Goal: Transaction & Acquisition: Obtain resource

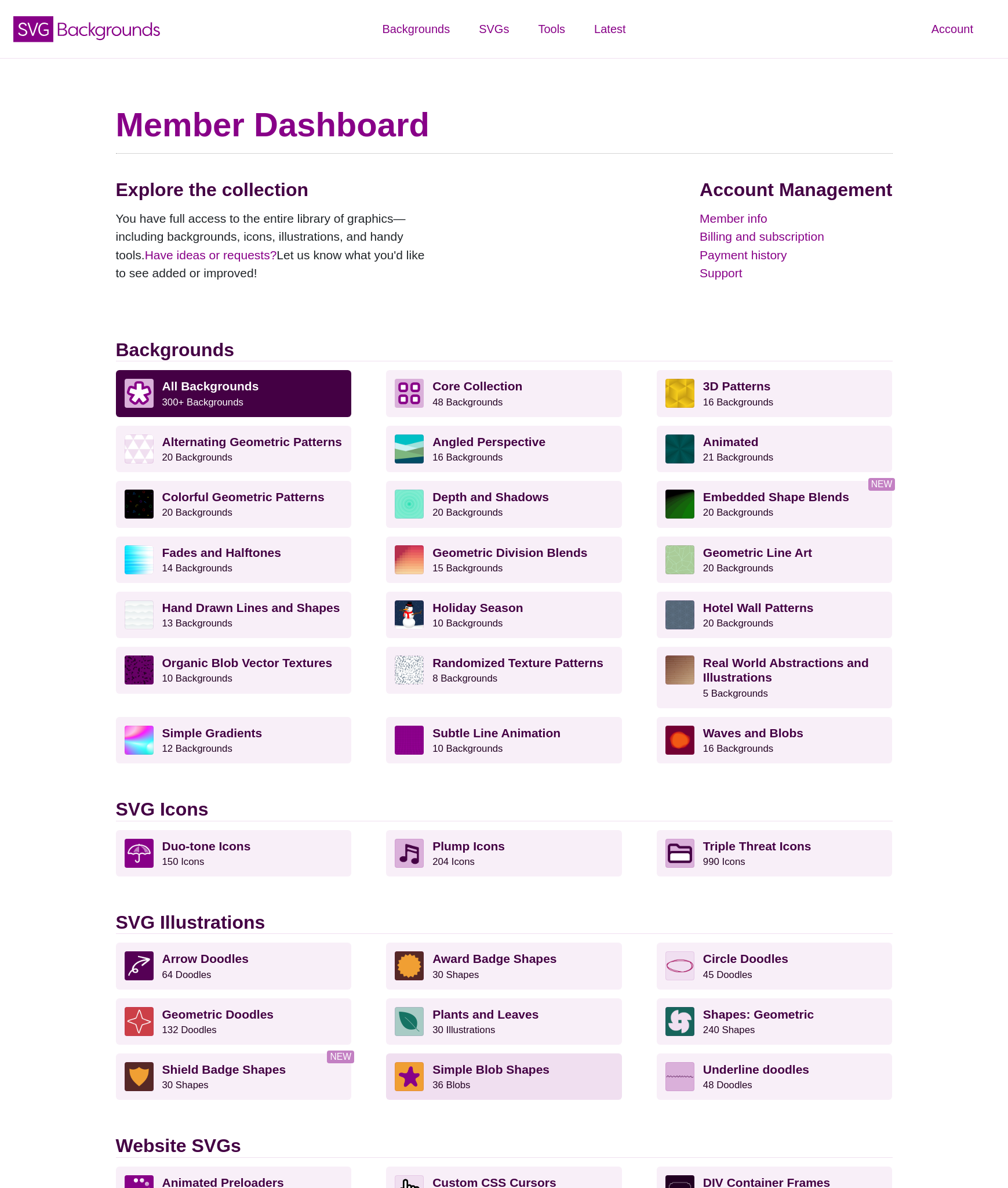
click at [500, 1067] on strong "Simple Blob Shapes" at bounding box center [491, 1069] width 117 height 14
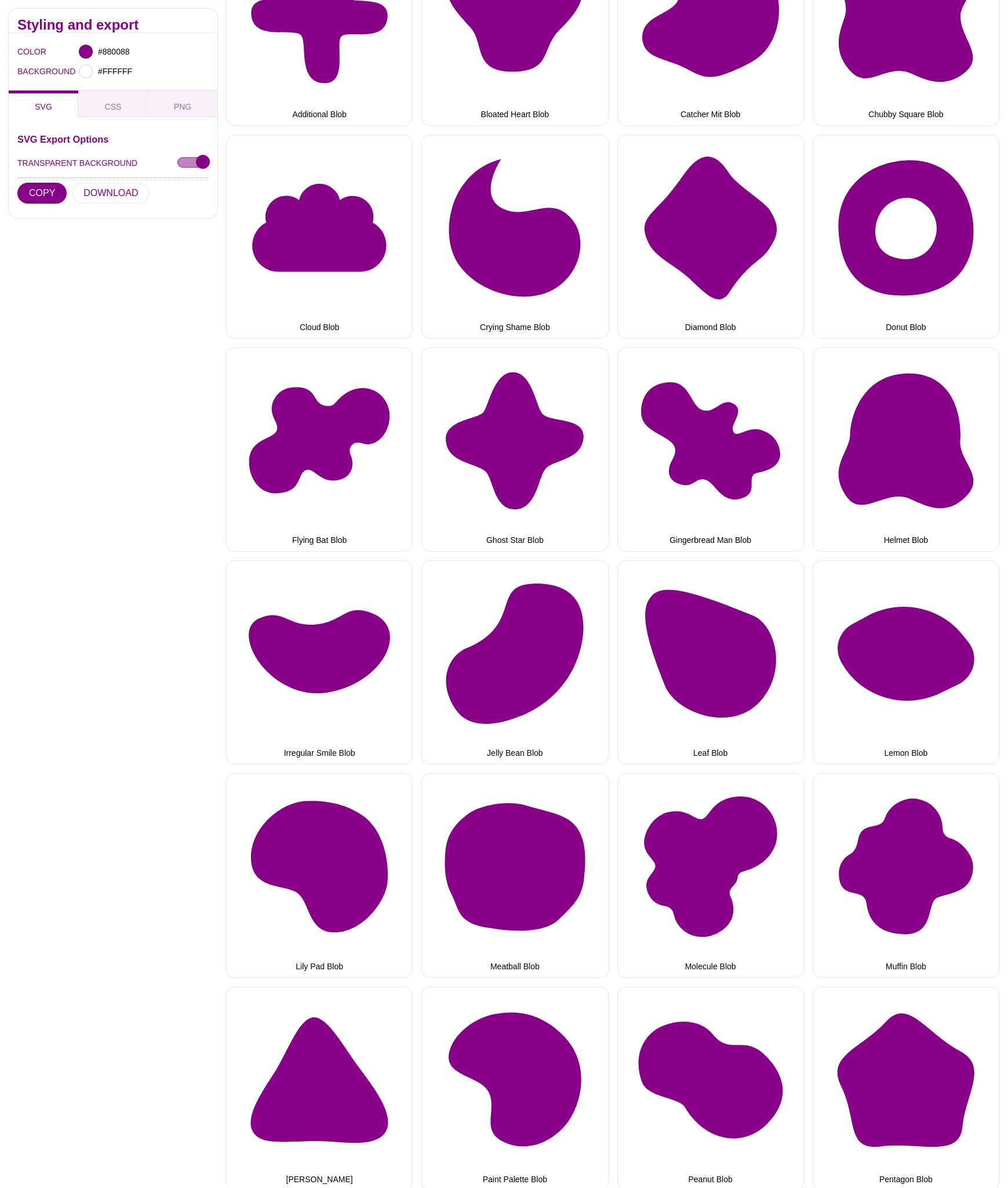
scroll to position [425, 0]
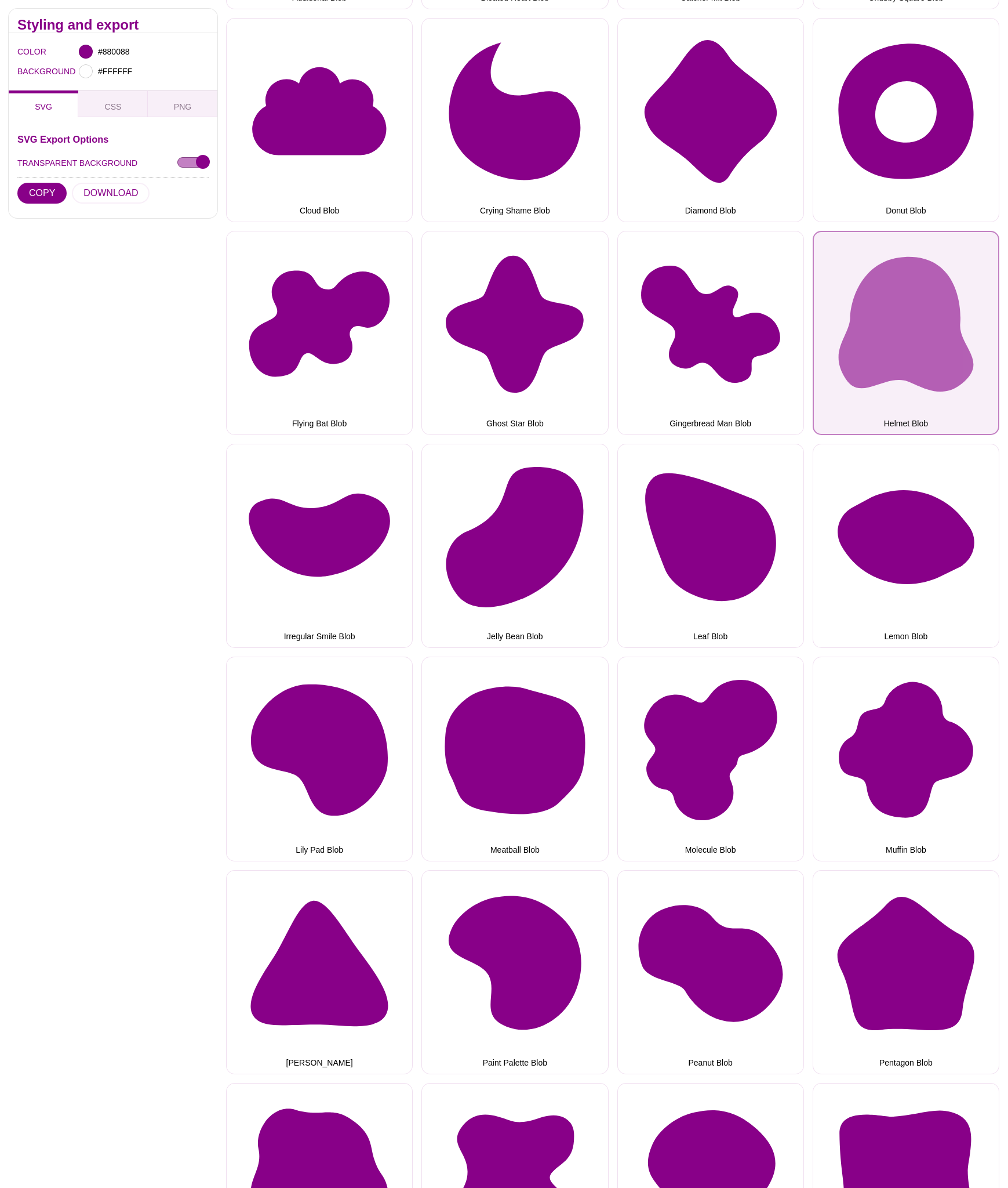
click at [924, 373] on button "Helmet Blob" at bounding box center [905, 333] width 187 height 204
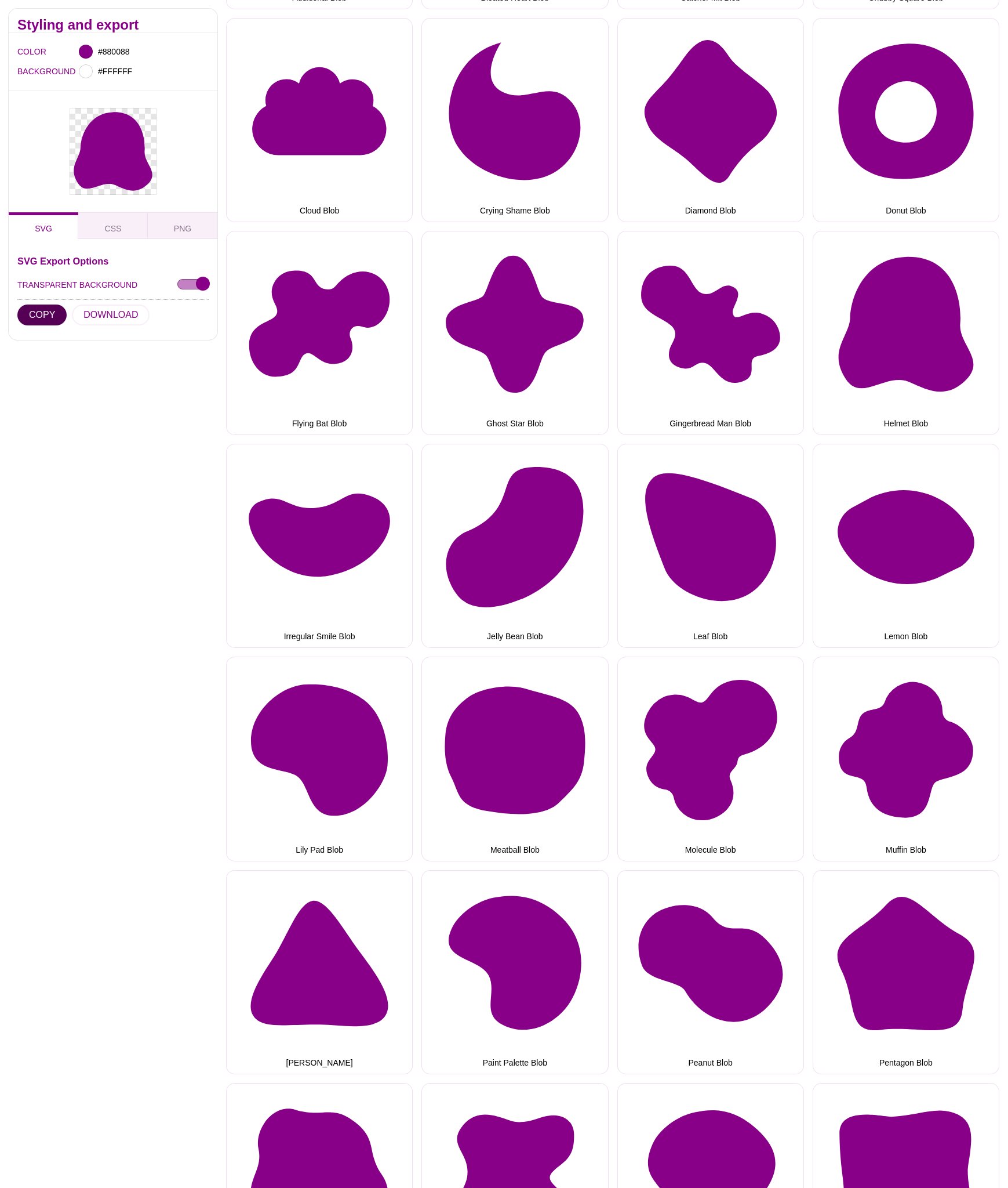
click at [51, 313] on button "COPY" at bounding box center [42, 315] width 50 height 21
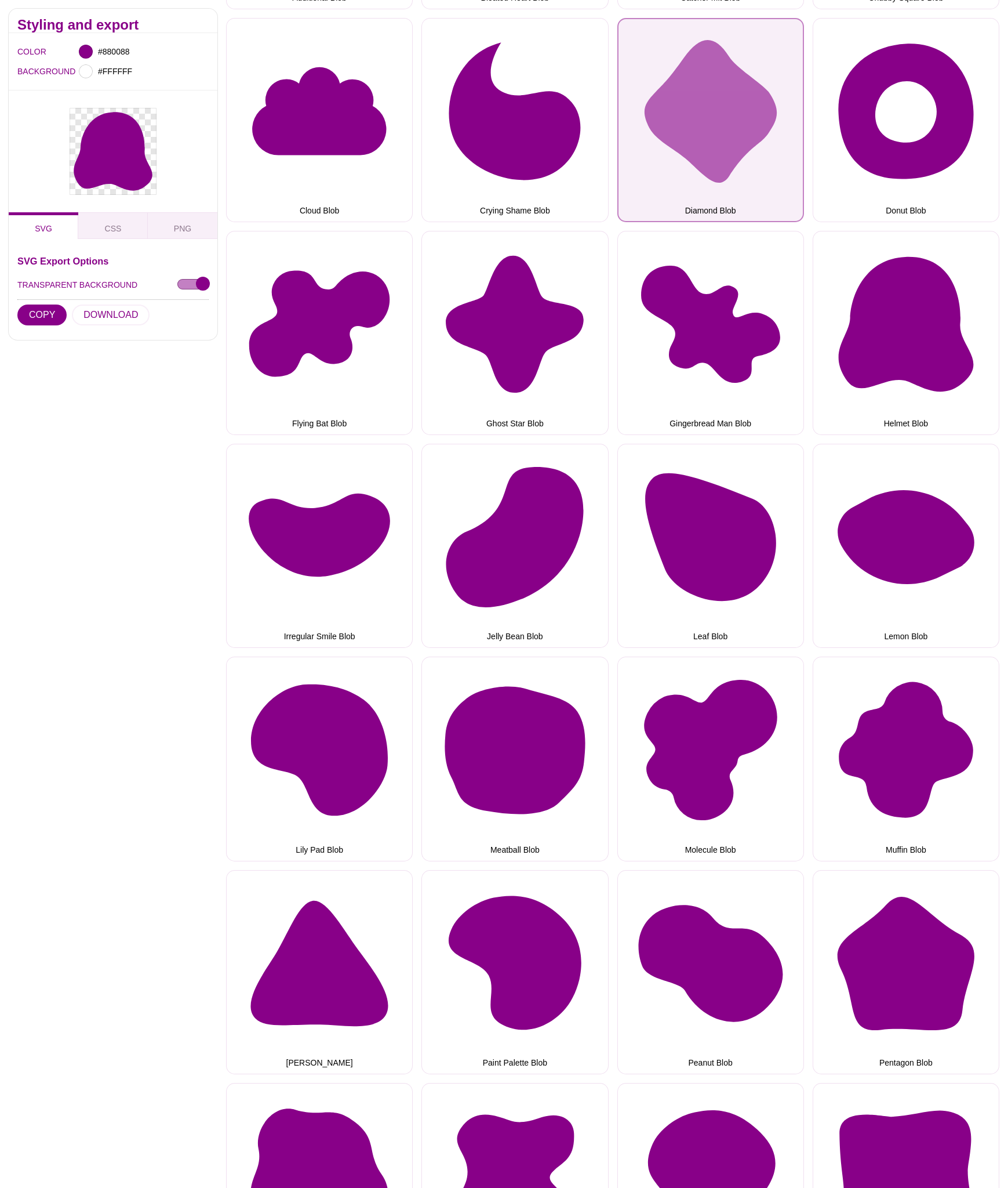
click at [744, 137] on button "Diamond Blob" at bounding box center [711, 119] width 187 height 204
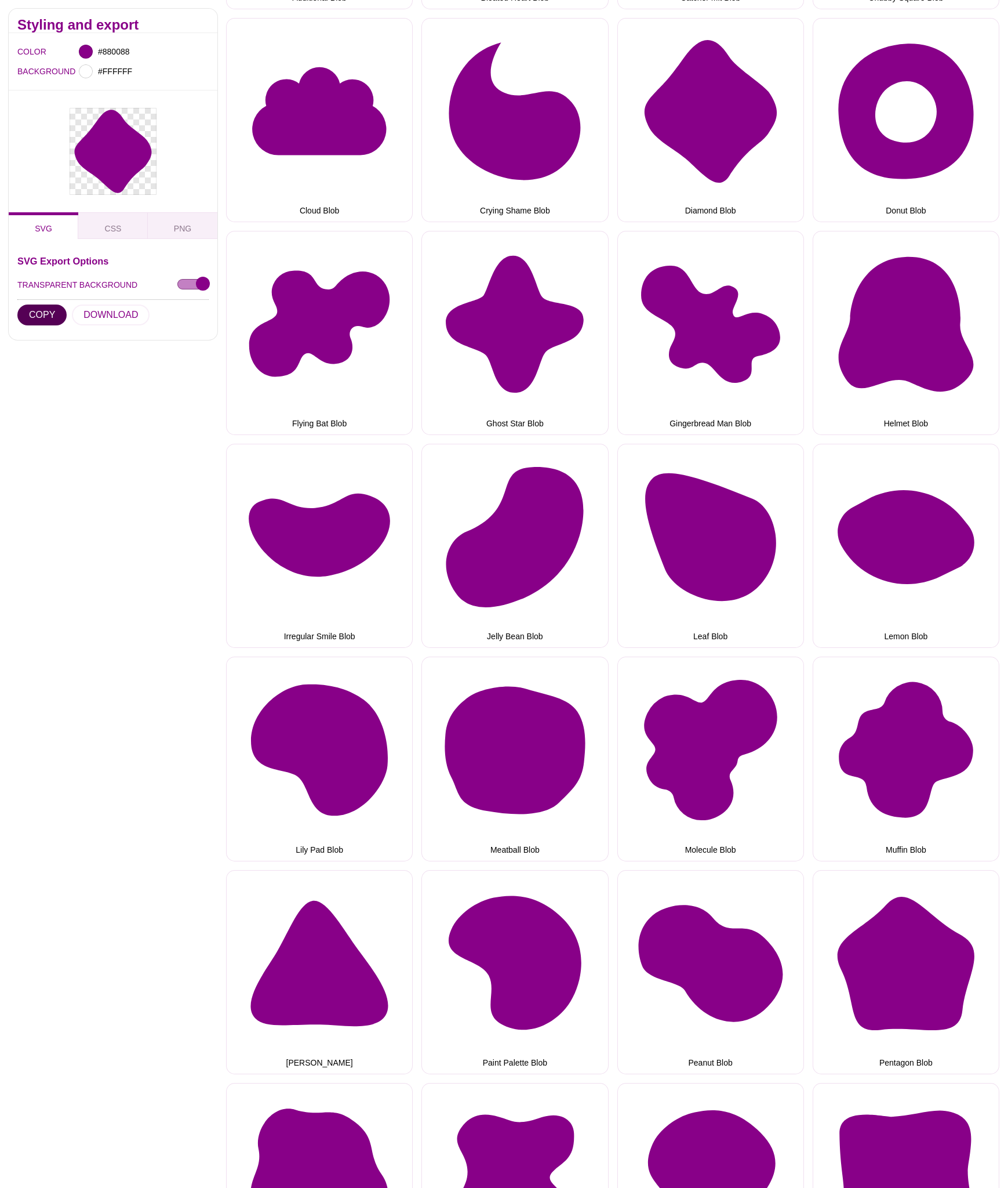
click at [43, 318] on button "COPY" at bounding box center [42, 315] width 50 height 21
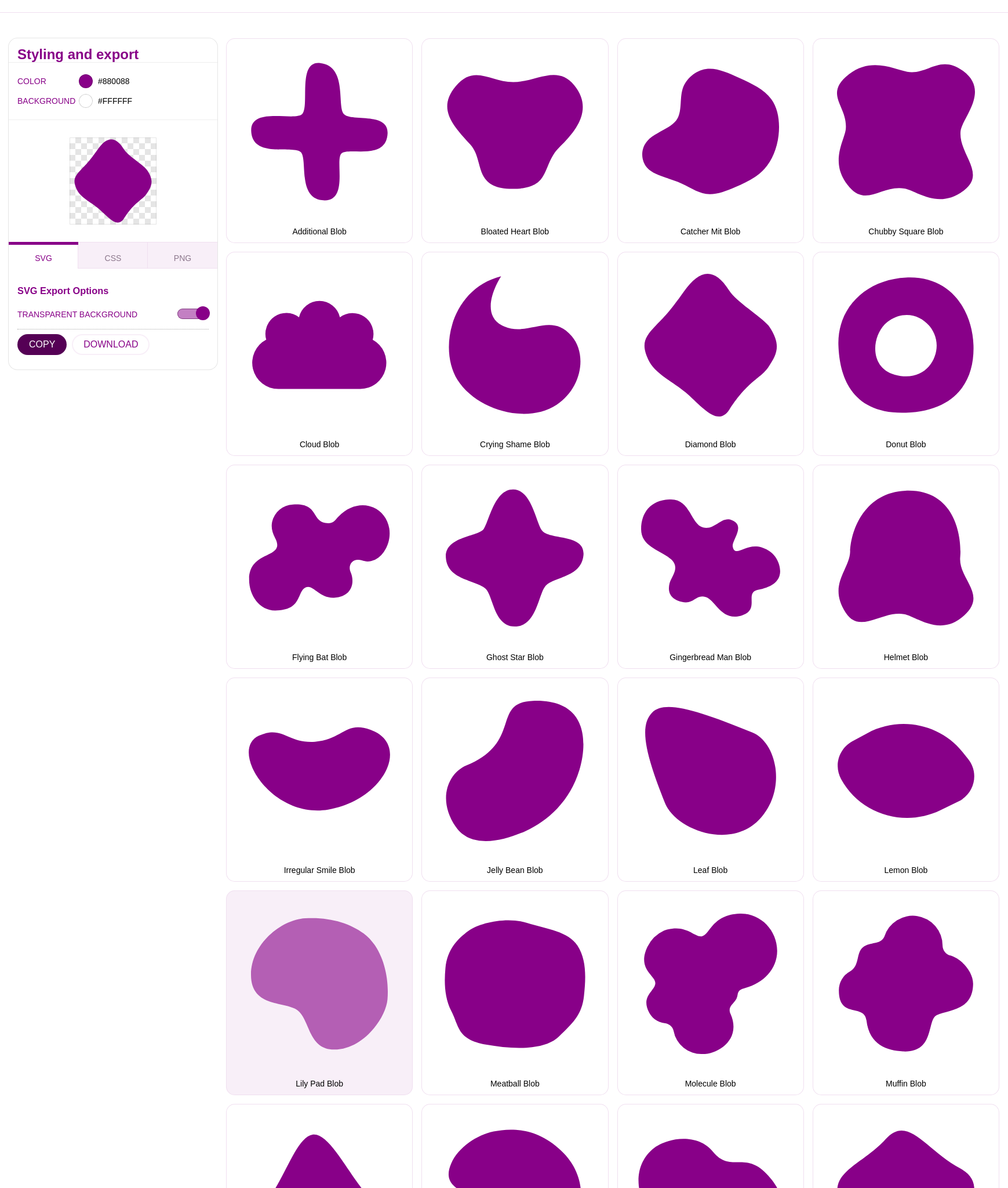
scroll to position [94, 0]
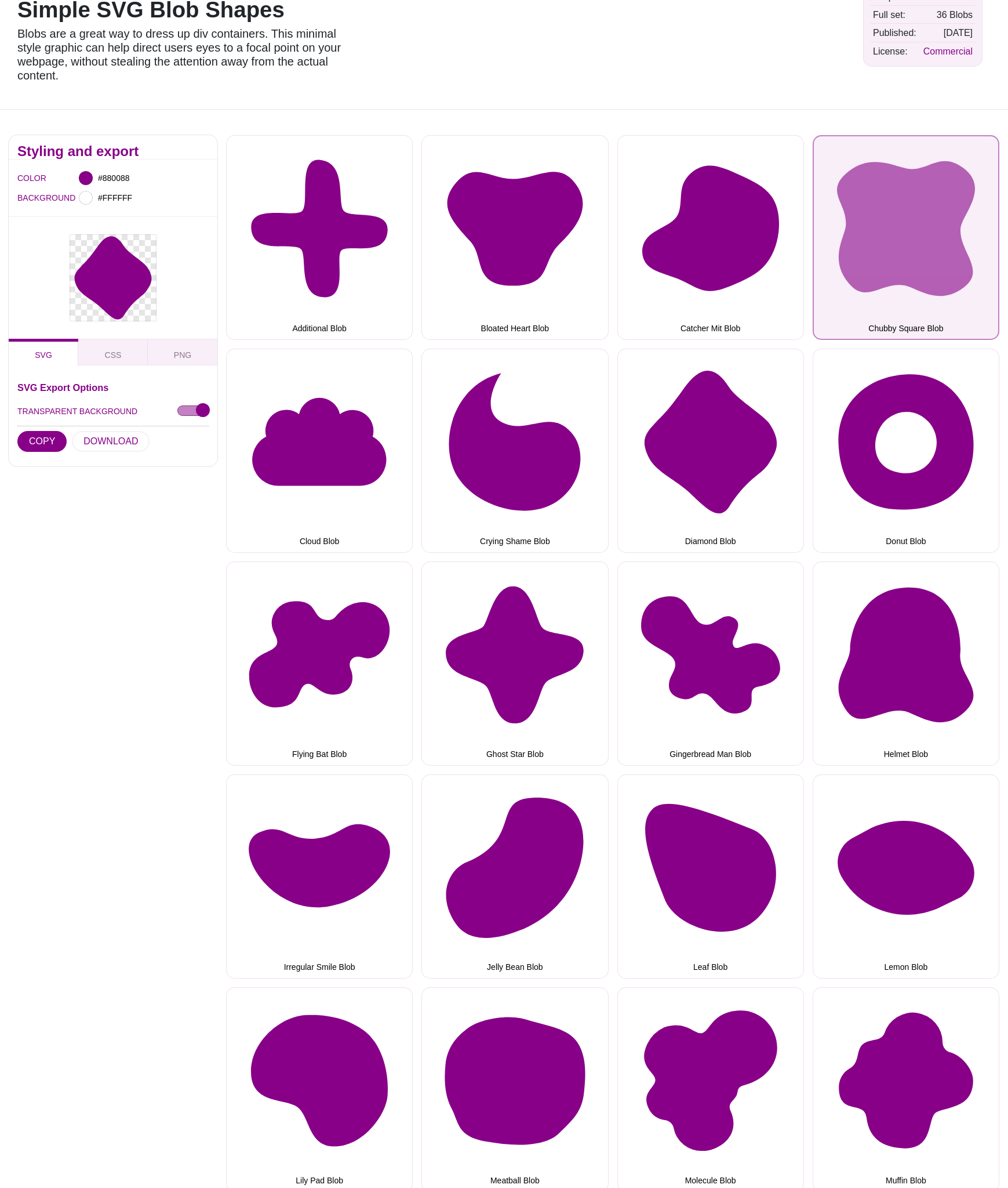
click at [920, 252] on button "Chubby Square Blob" at bounding box center [905, 237] width 187 height 204
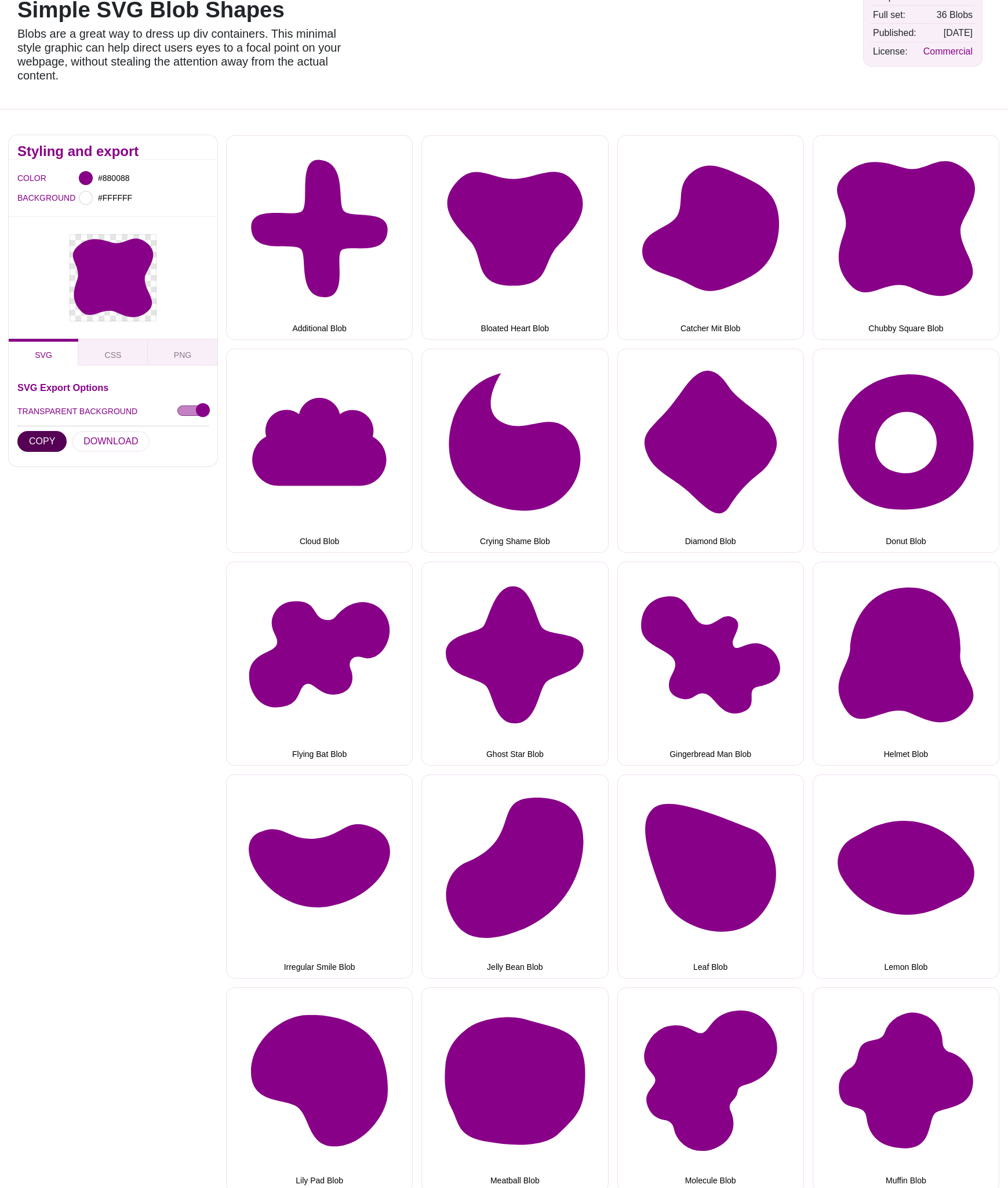
click at [52, 442] on button "COPY" at bounding box center [42, 442] width 50 height 21
